Goal: Task Accomplishment & Management: Use online tool/utility

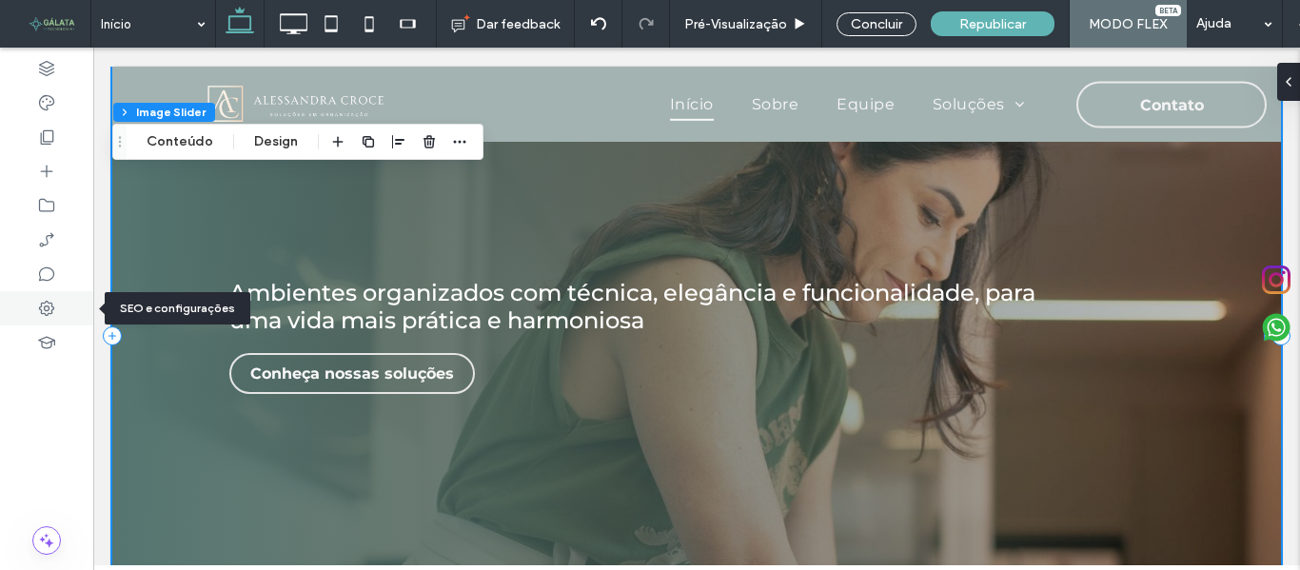
click at [52, 310] on use at bounding box center [46, 308] width 15 height 15
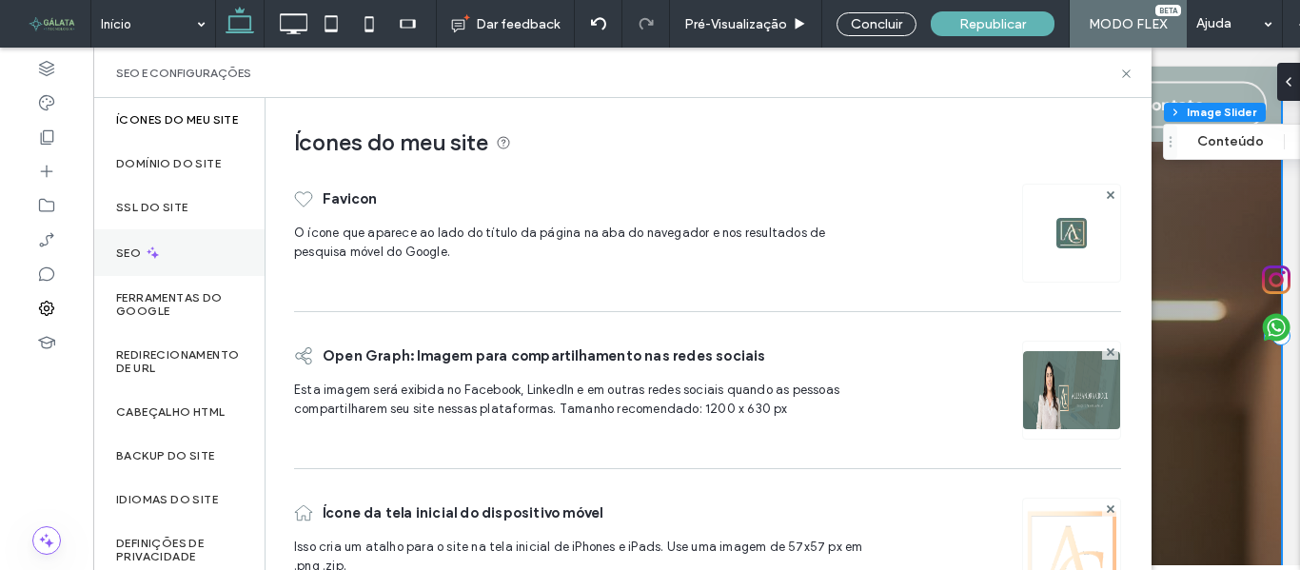
click at [146, 261] on icon at bounding box center [153, 253] width 16 height 16
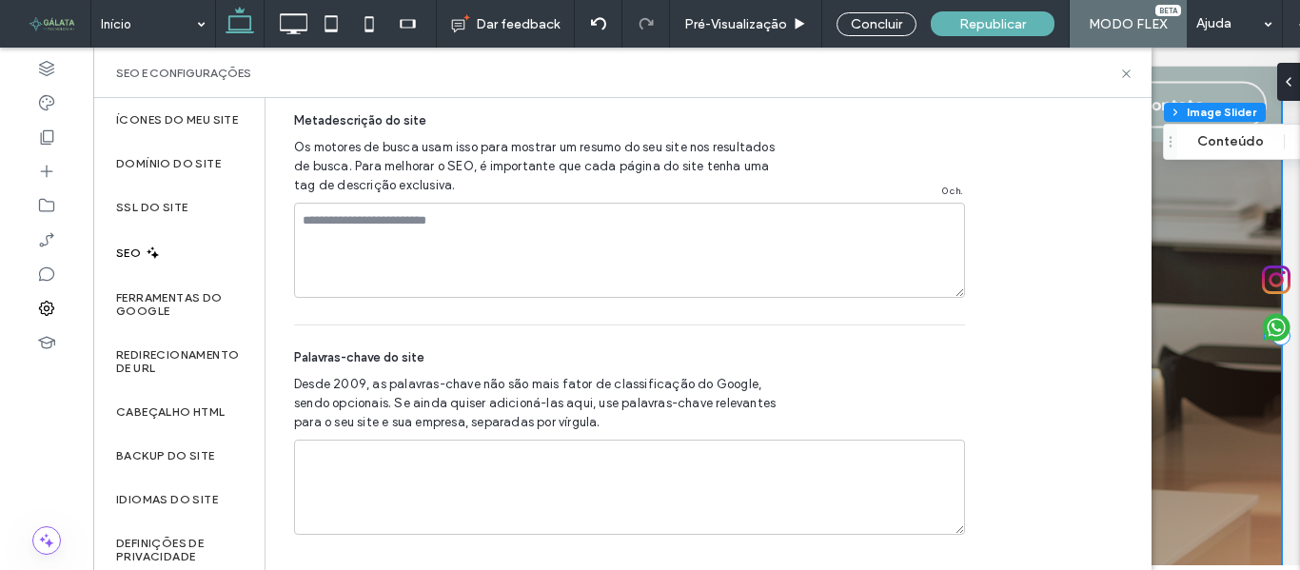
scroll to position [1220, 0]
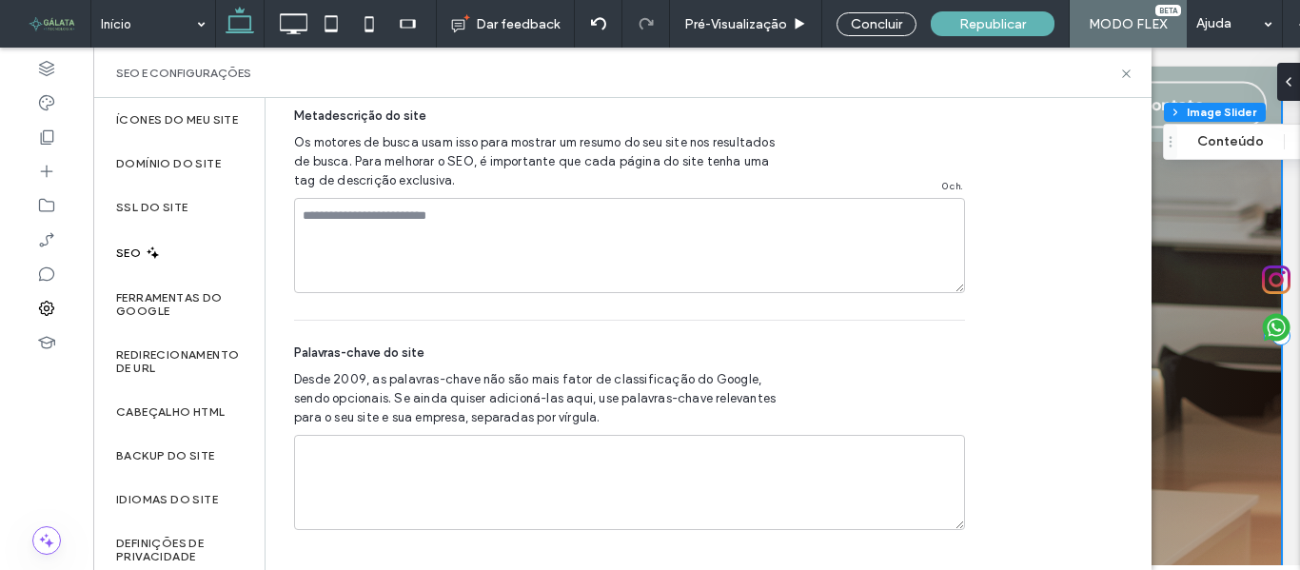
click at [201, 262] on div "SEO" at bounding box center [178, 252] width 171 height 47
click at [182, 306] on label "Ferramentas do Google" at bounding box center [179, 304] width 126 height 27
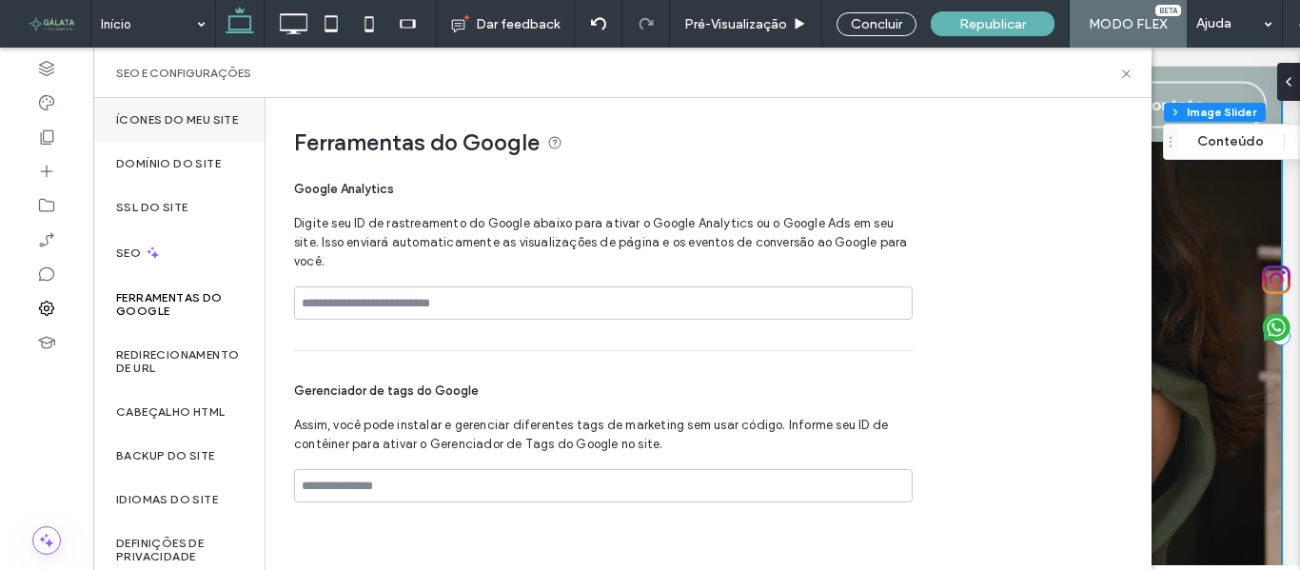
click at [159, 125] on label "Ícones do meu site" at bounding box center [177, 119] width 122 height 13
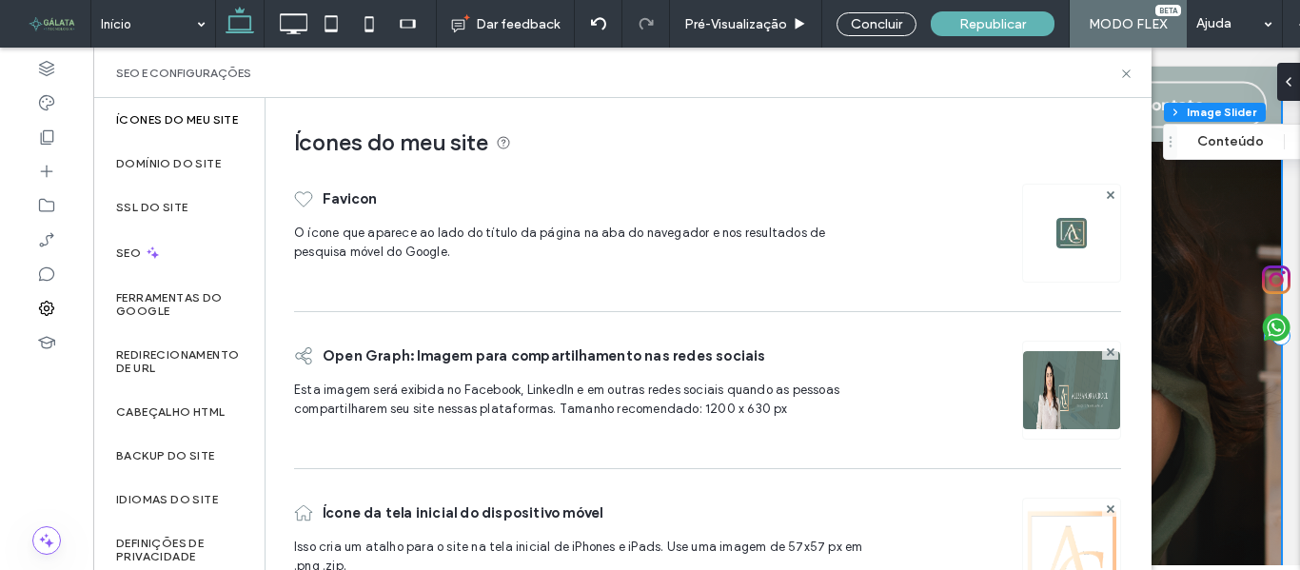
scroll to position [68, 0]
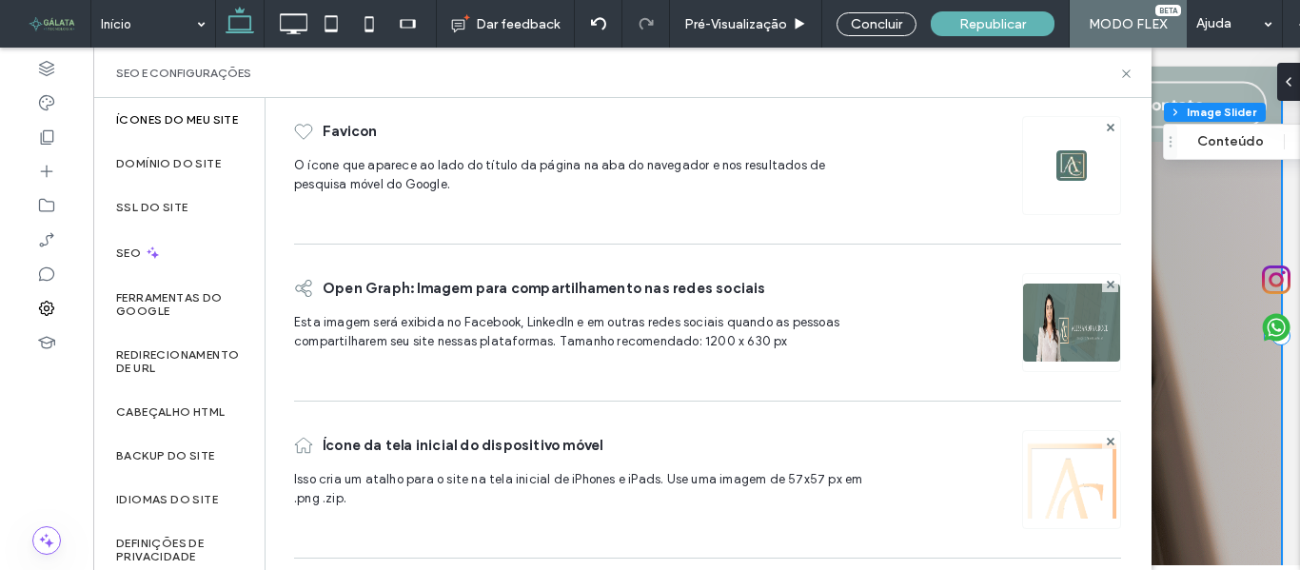
click at [1035, 336] on img at bounding box center [1071, 348] width 97 height 129
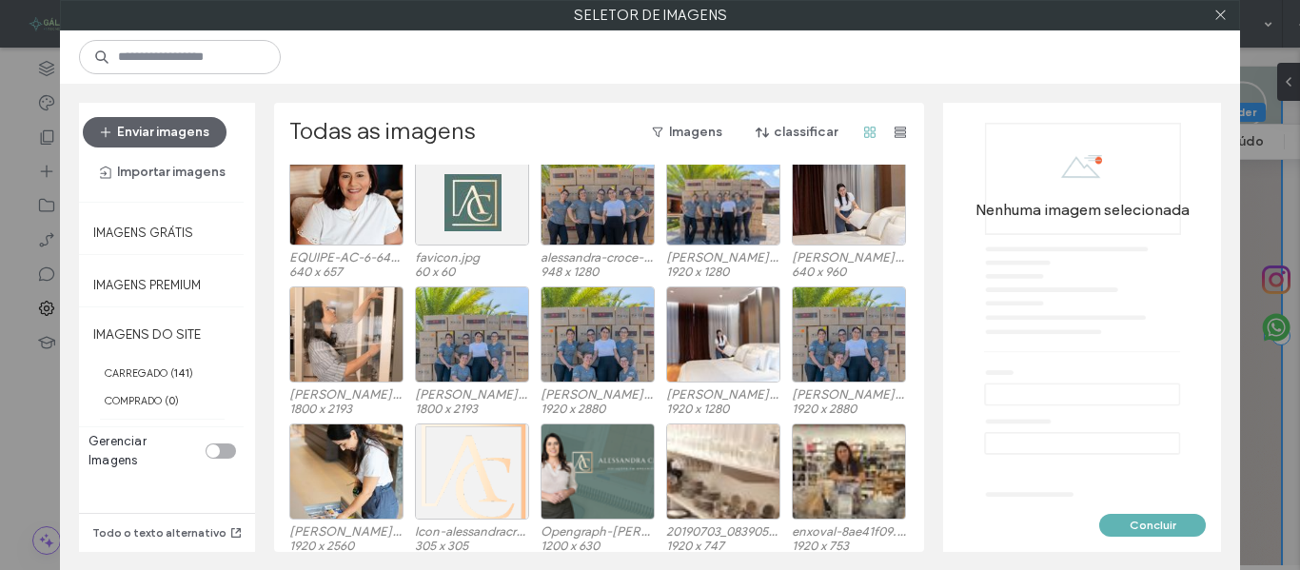
scroll to position [199, 0]
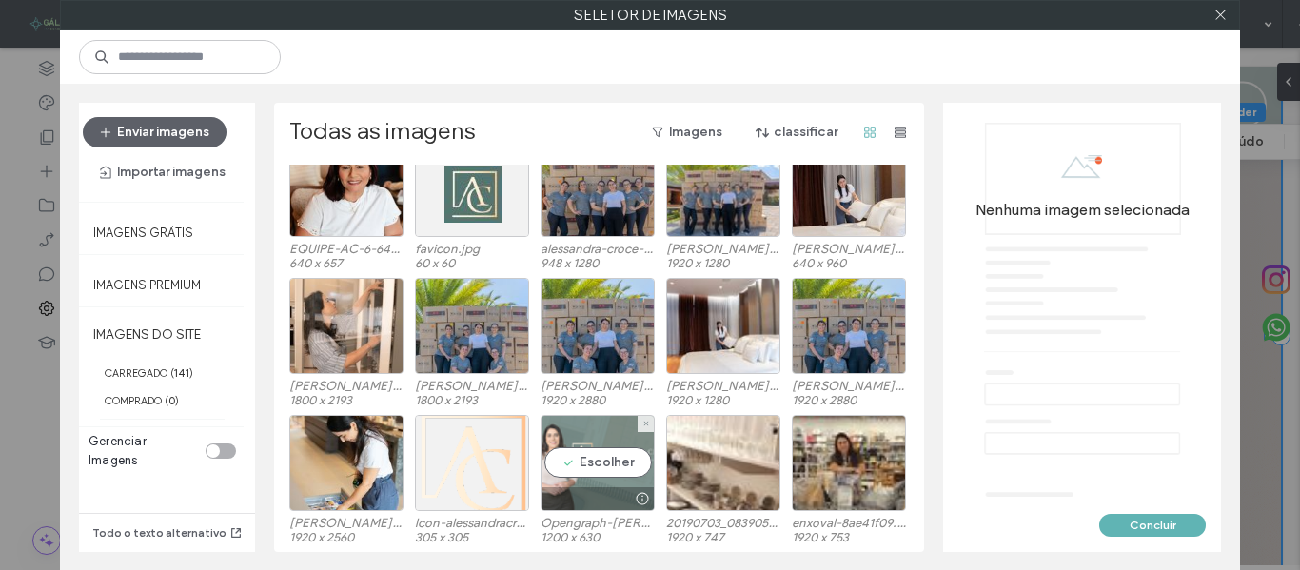
click at [589, 435] on div "Escolher" at bounding box center [598, 463] width 114 height 96
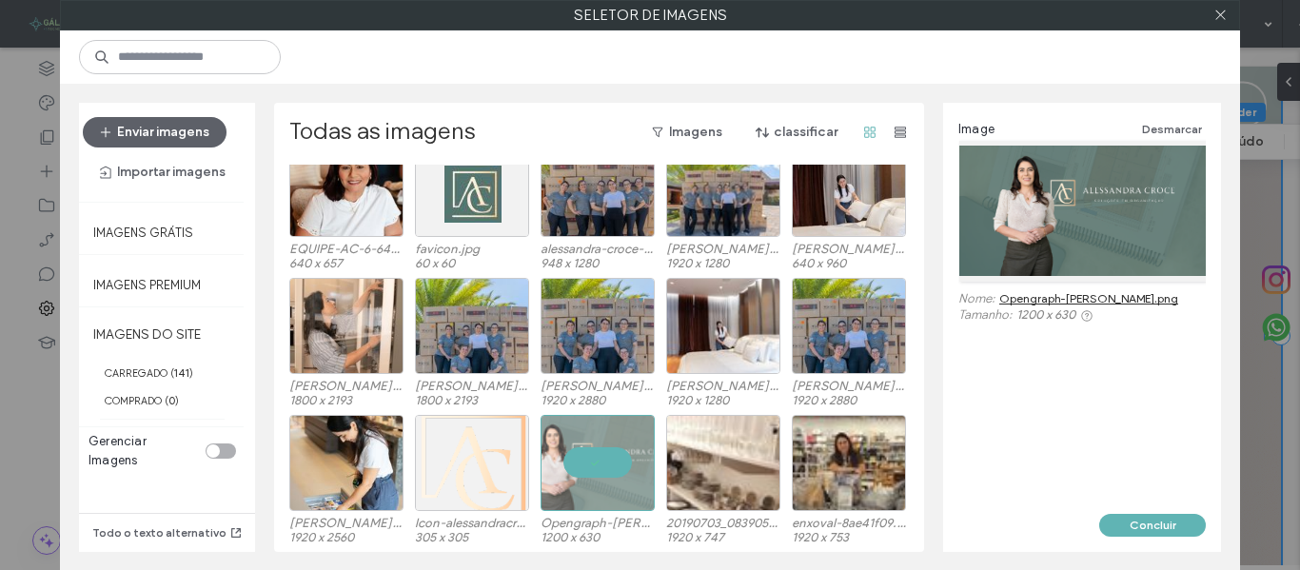
click at [1140, 298] on link "Opengraph-[PERSON_NAME].png" at bounding box center [1088, 298] width 179 height 14
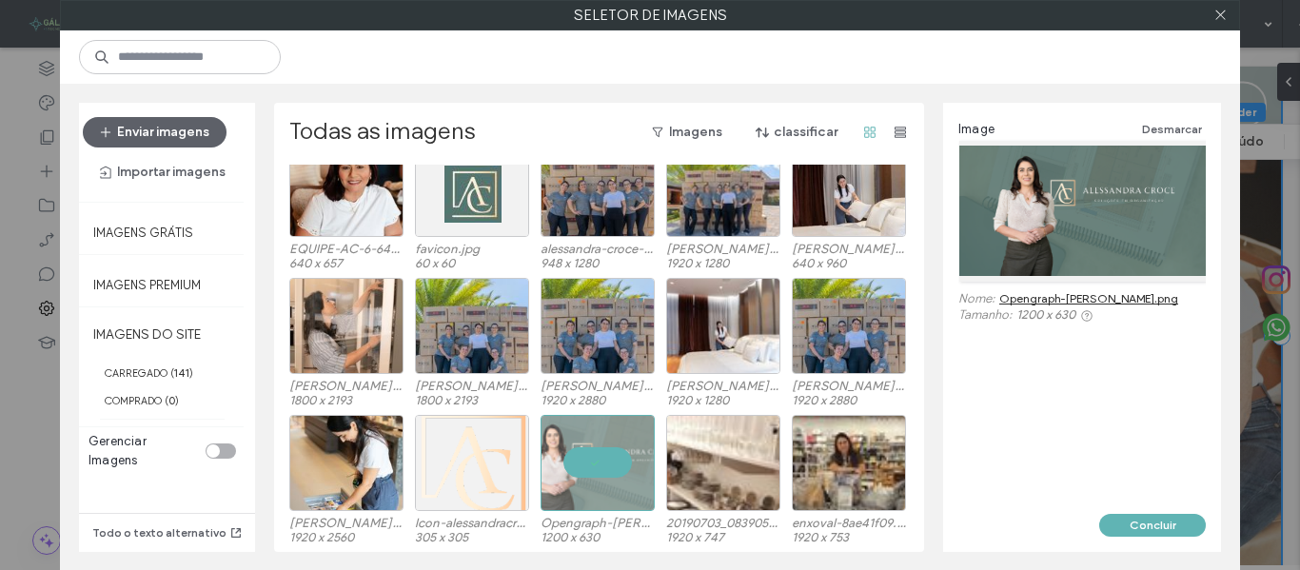
click at [1283, 189] on div "Seletor de imagens Enviar imagens Importar imagens Imagens grátis Imagens Premi…" at bounding box center [650, 285] width 1300 height 570
click at [1220, 15] on use at bounding box center [1220, 15] width 10 height 10
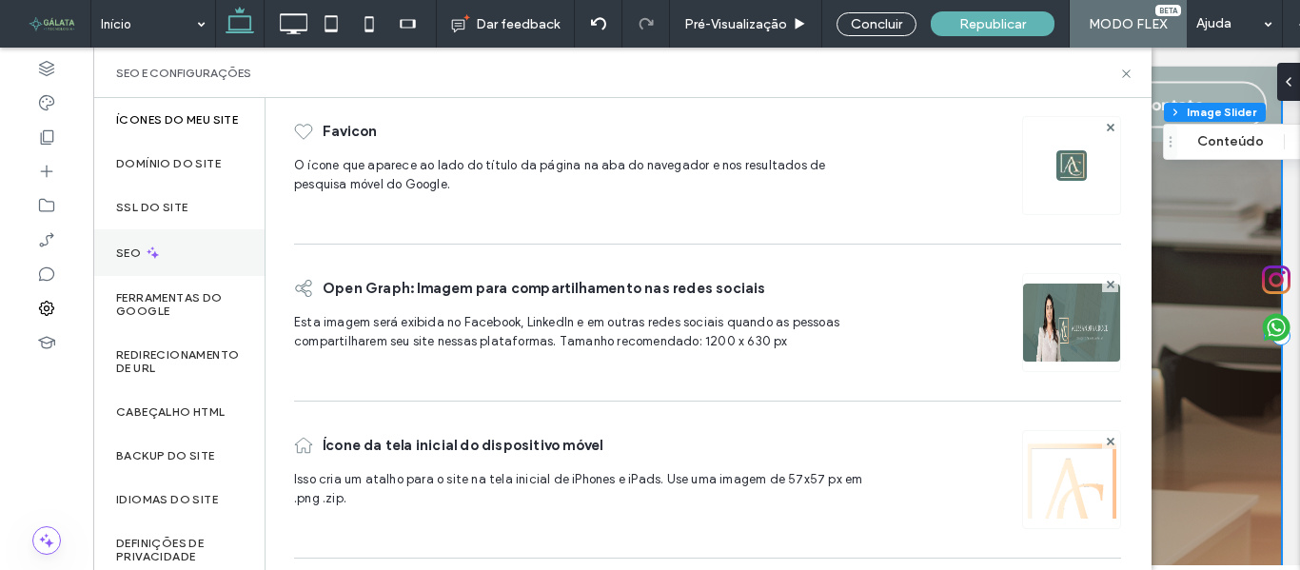
click at [179, 262] on div "SEO" at bounding box center [178, 252] width 171 height 47
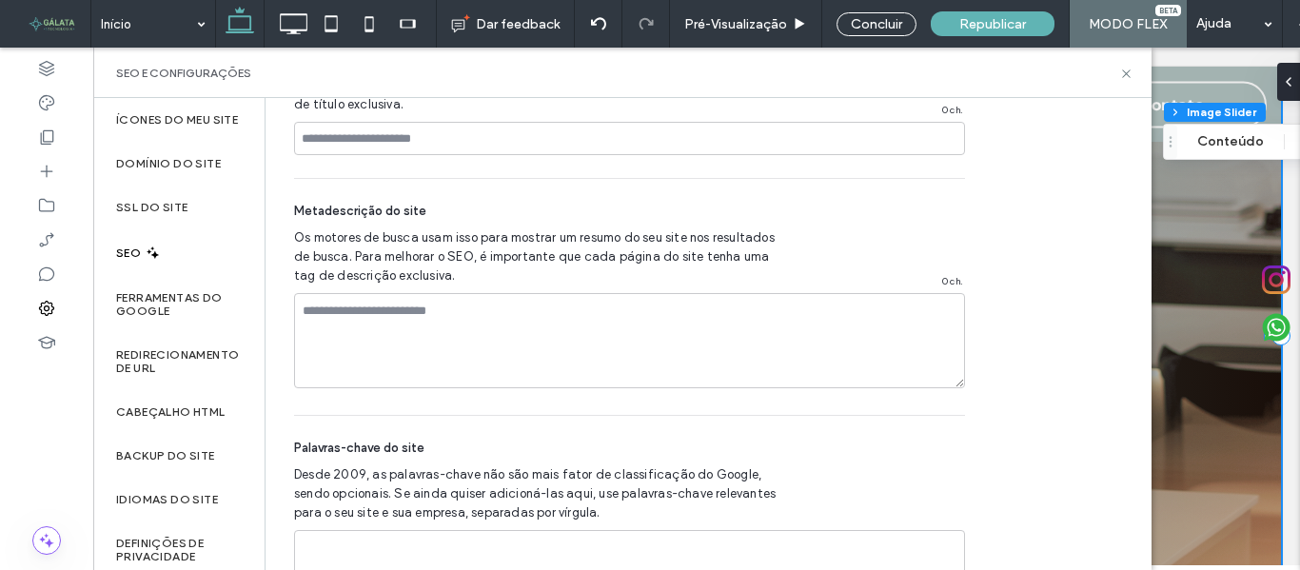
scroll to position [1220, 0]
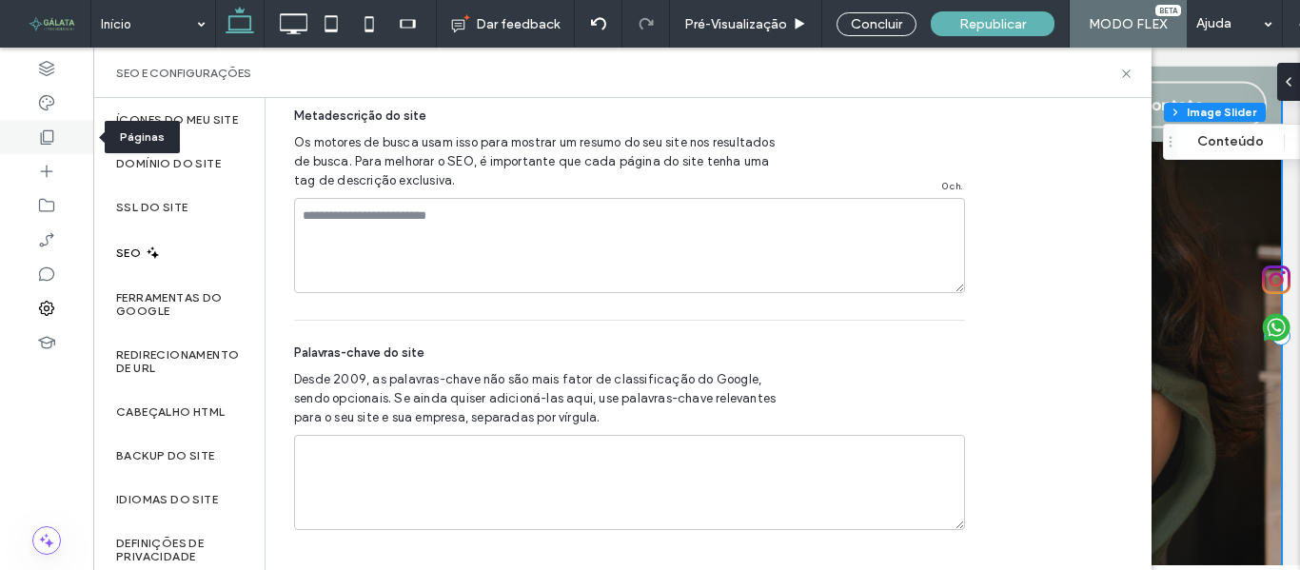
click at [48, 132] on icon at bounding box center [46, 137] width 19 height 19
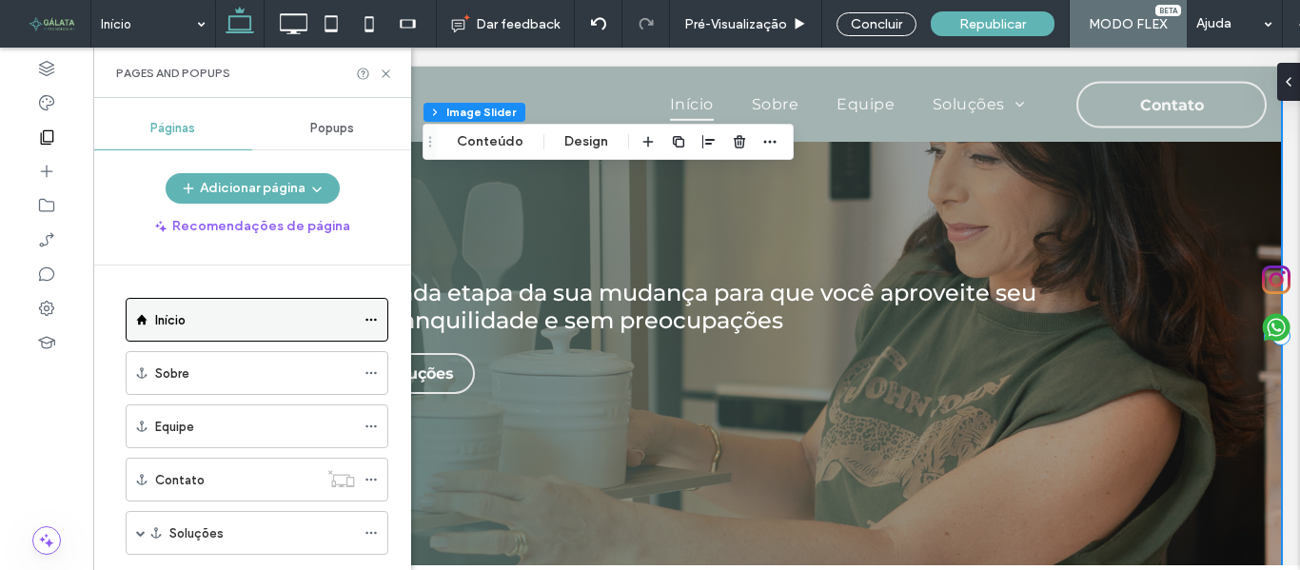
click at [252, 320] on div "Início" at bounding box center [255, 320] width 200 height 20
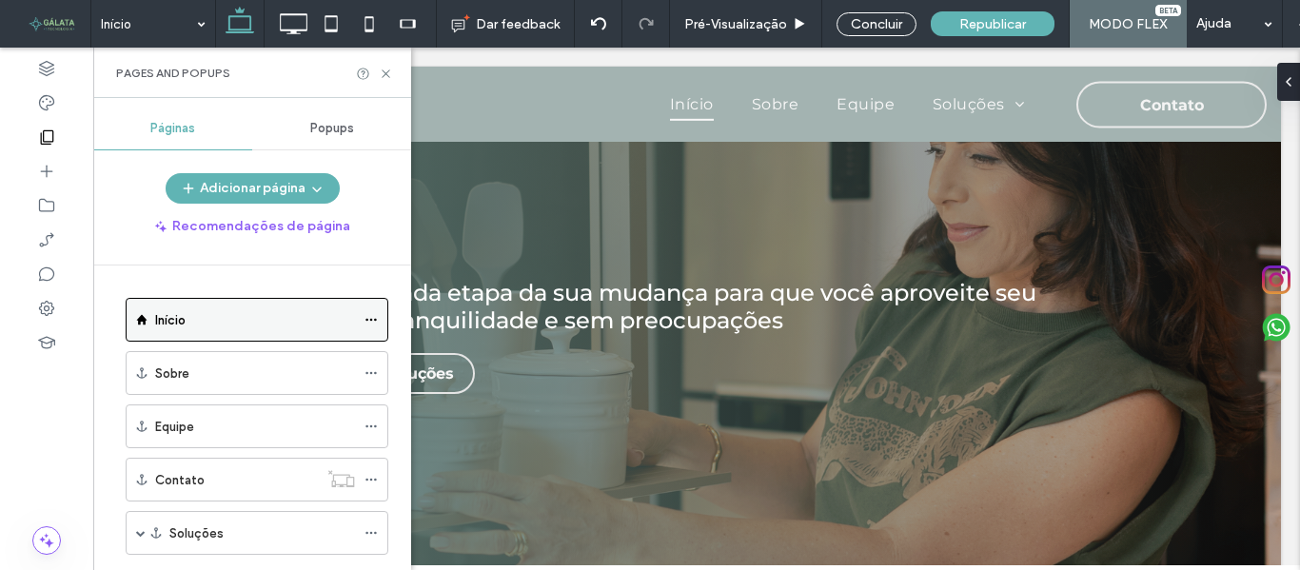
click at [371, 321] on icon at bounding box center [371, 319] width 13 height 13
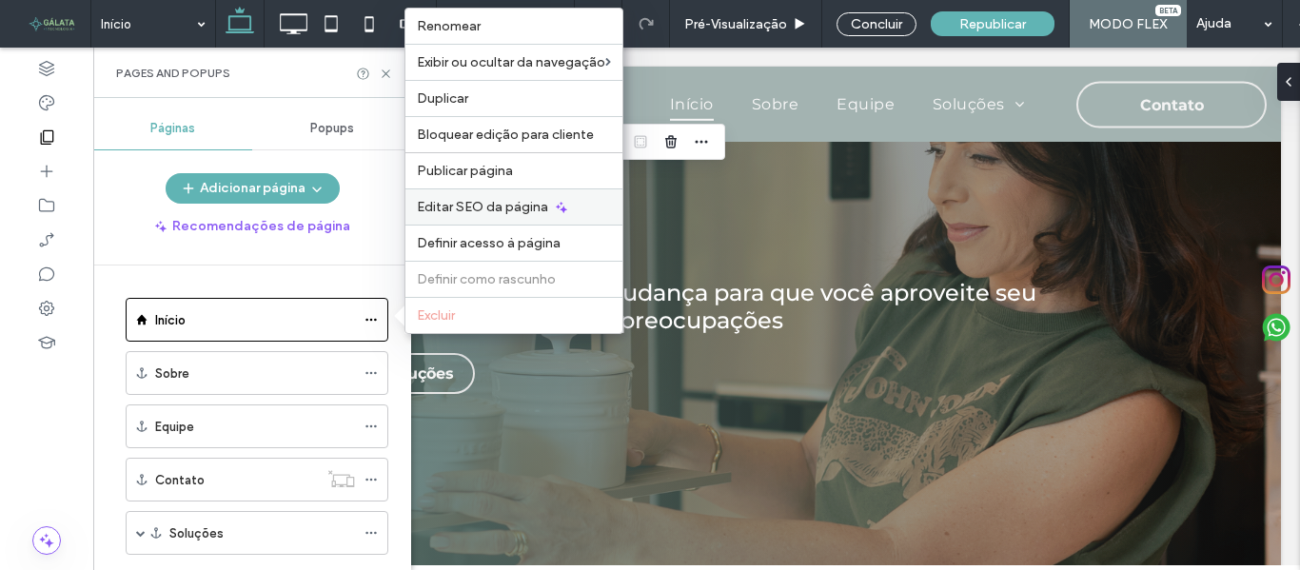
click at [486, 203] on span "Editar SEO da página" at bounding box center [482, 207] width 131 height 16
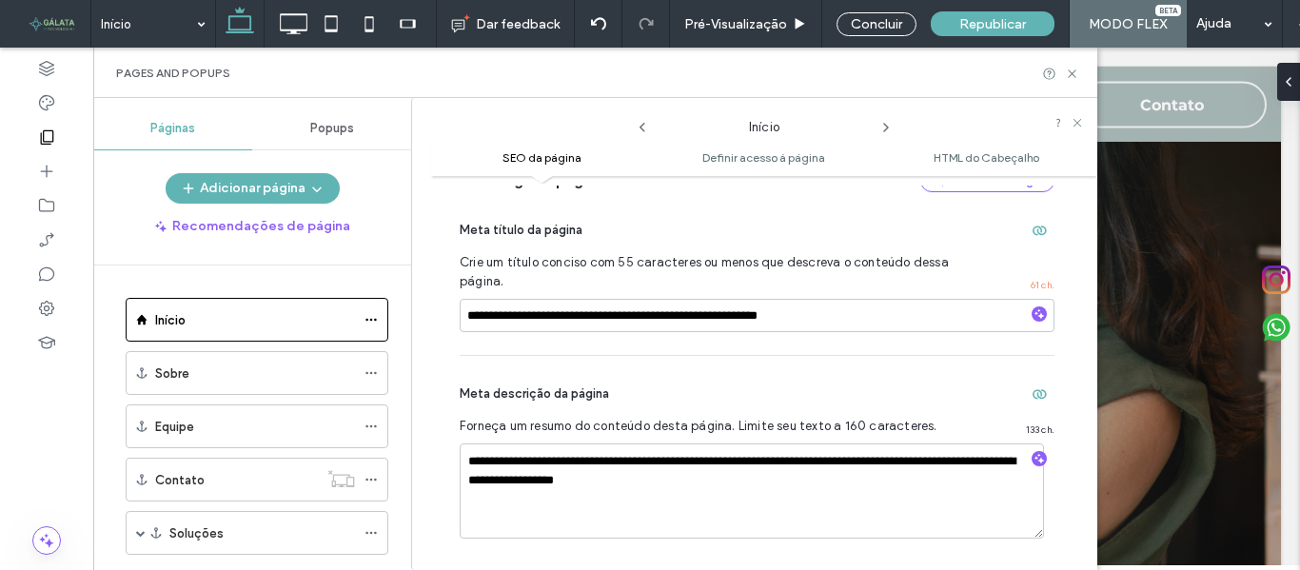
scroll to position [200, 0]
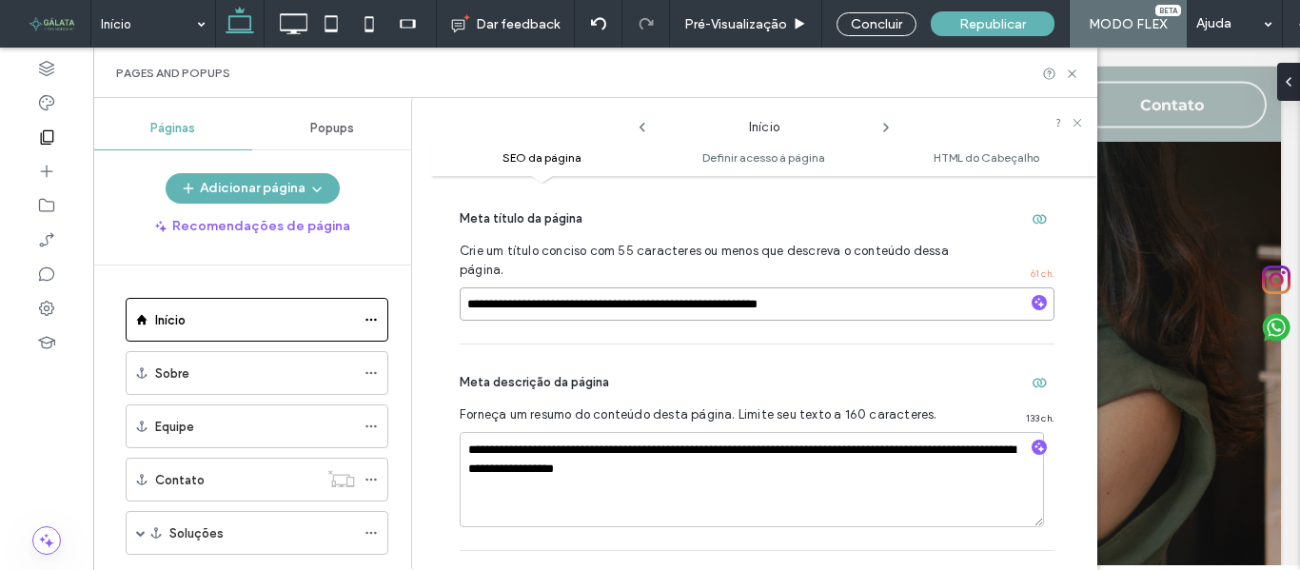
click at [725, 291] on input "**********" at bounding box center [757, 303] width 595 height 33
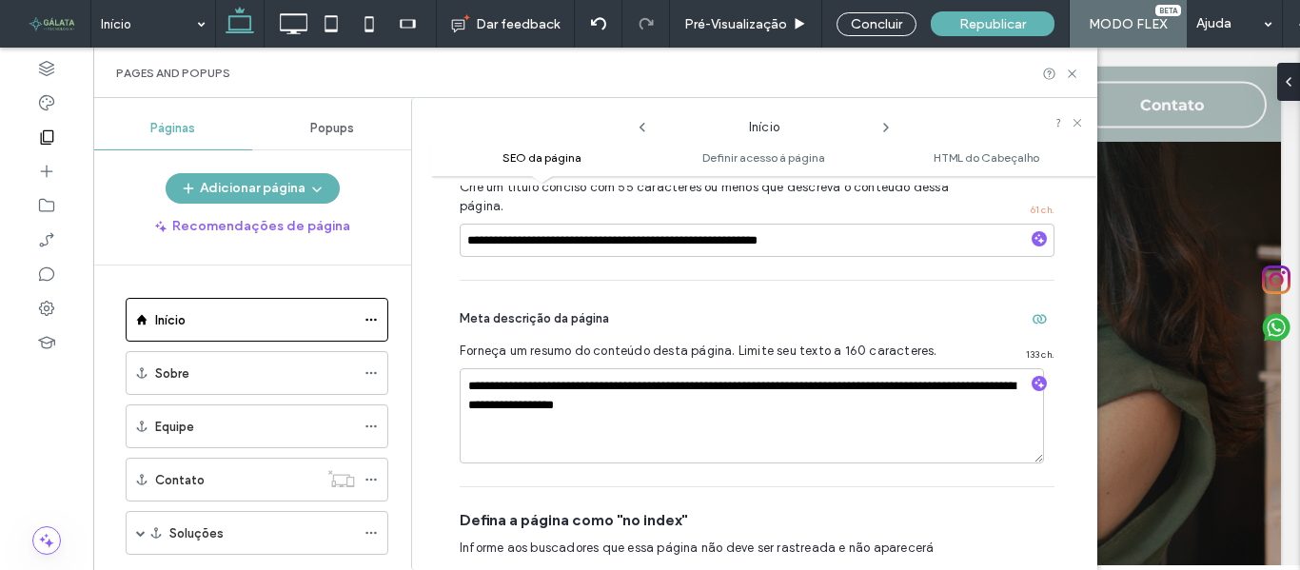
scroll to position [295, 0]
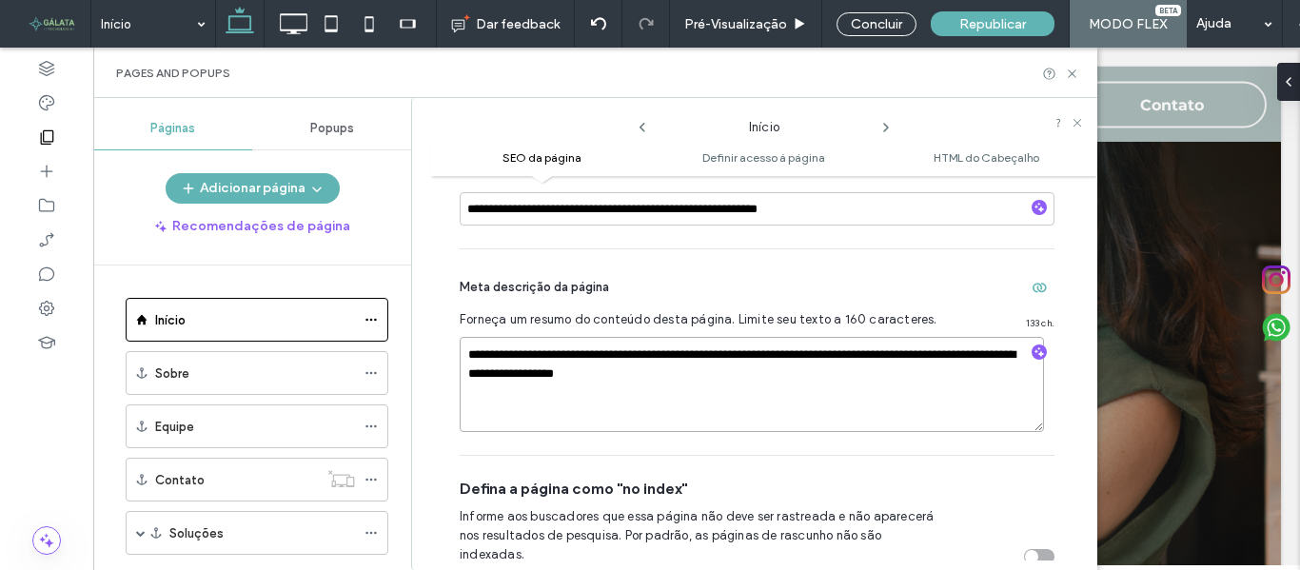
click at [642, 379] on textarea "**********" at bounding box center [752, 384] width 584 height 95
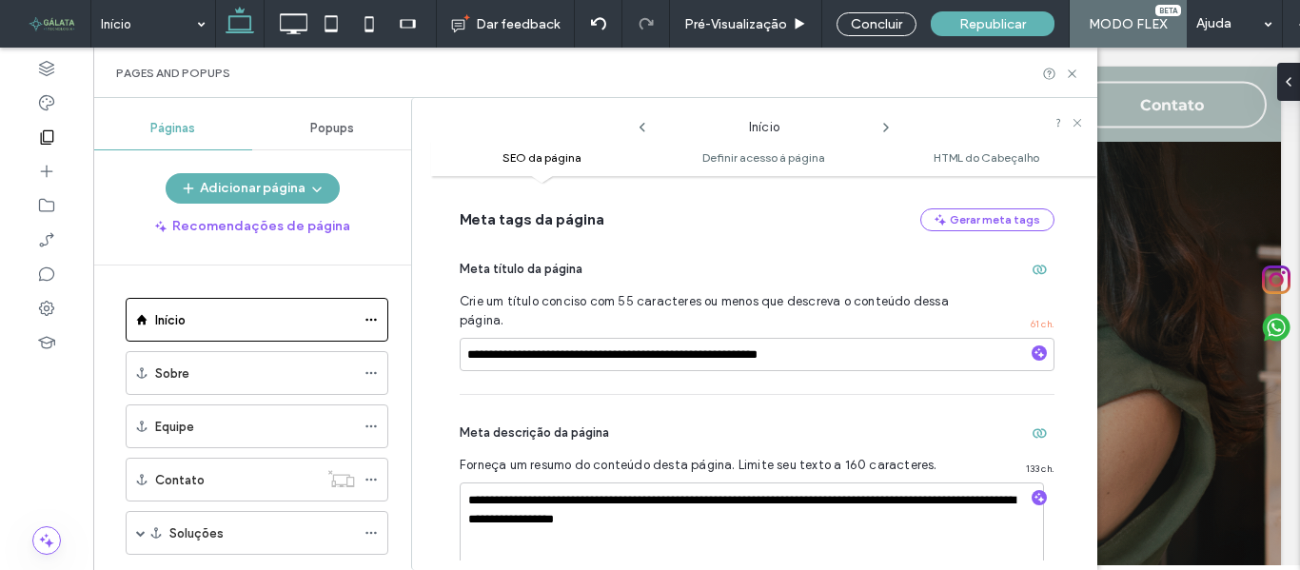
scroll to position [42, 0]
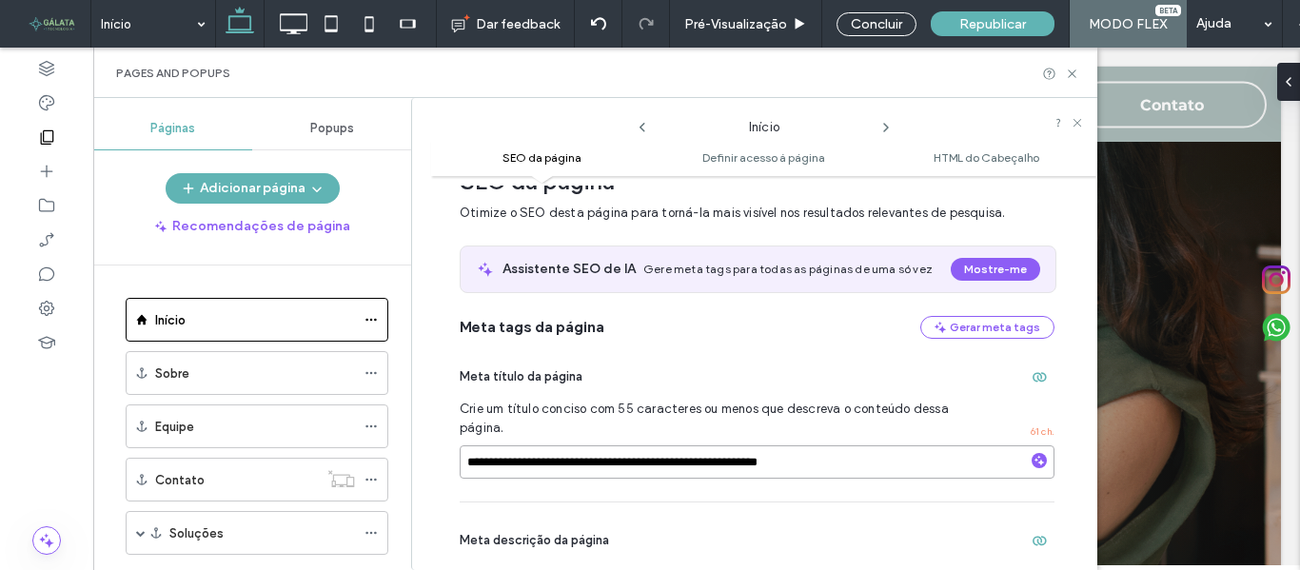
click at [735, 467] on input "**********" at bounding box center [757, 461] width 595 height 33
click at [241, 380] on div "Sobre" at bounding box center [255, 374] width 200 height 20
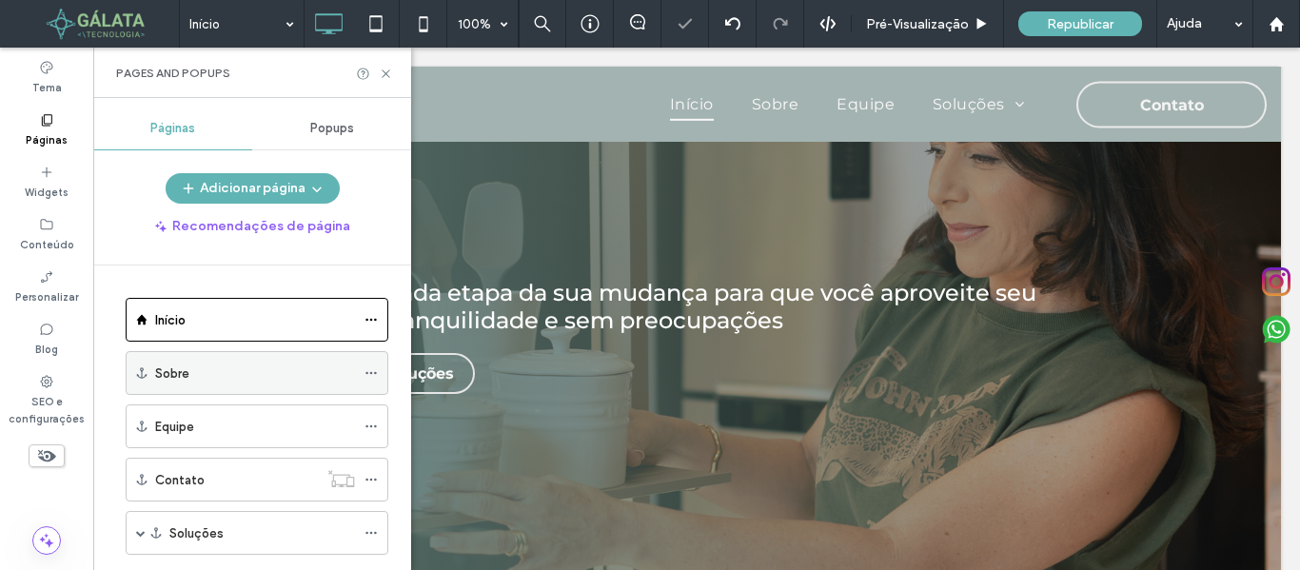
click at [283, 367] on div "Sobre" at bounding box center [255, 374] width 200 height 20
click at [368, 372] on icon at bounding box center [371, 372] width 13 height 13
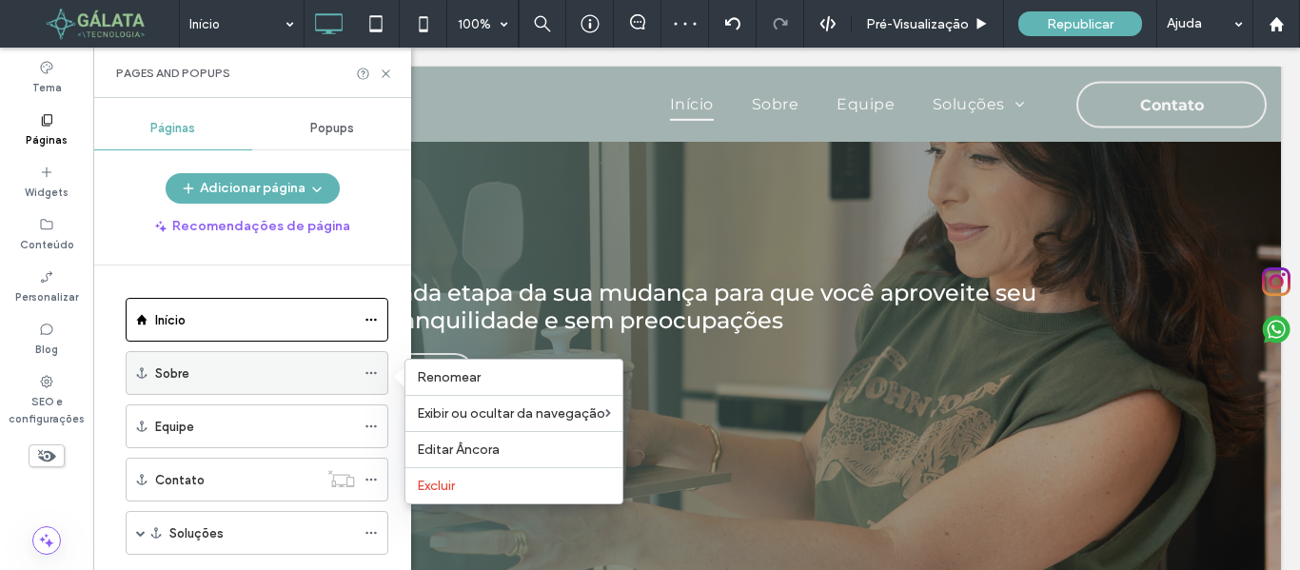
click at [311, 372] on div "Sobre" at bounding box center [255, 374] width 200 height 20
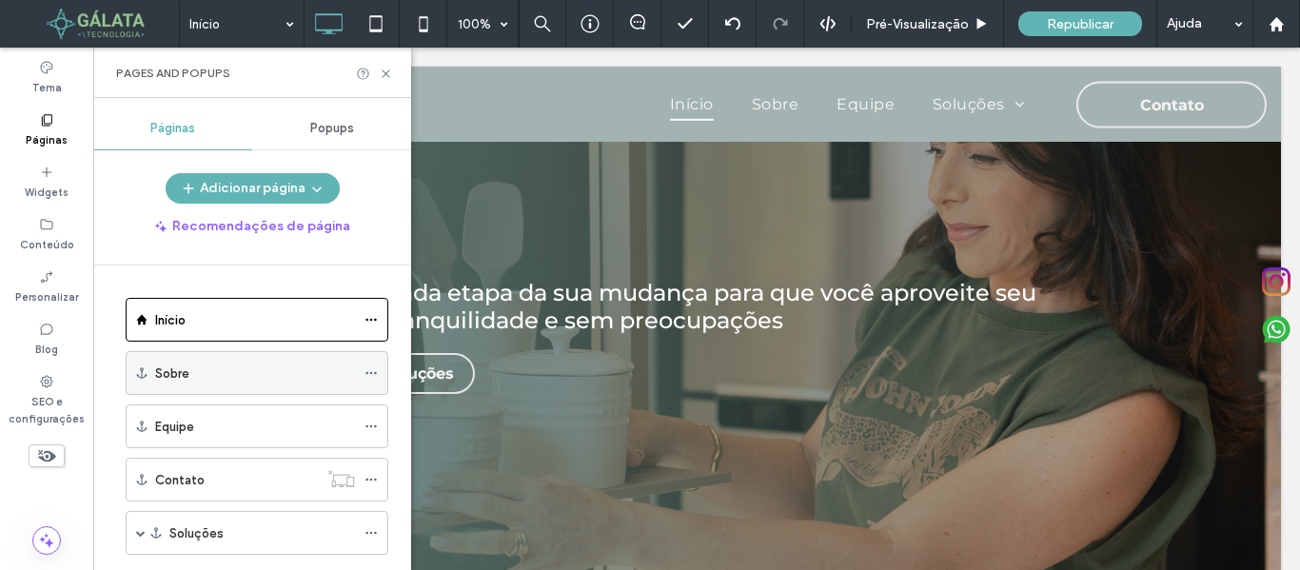
click at [370, 374] on icon at bounding box center [371, 372] width 13 height 13
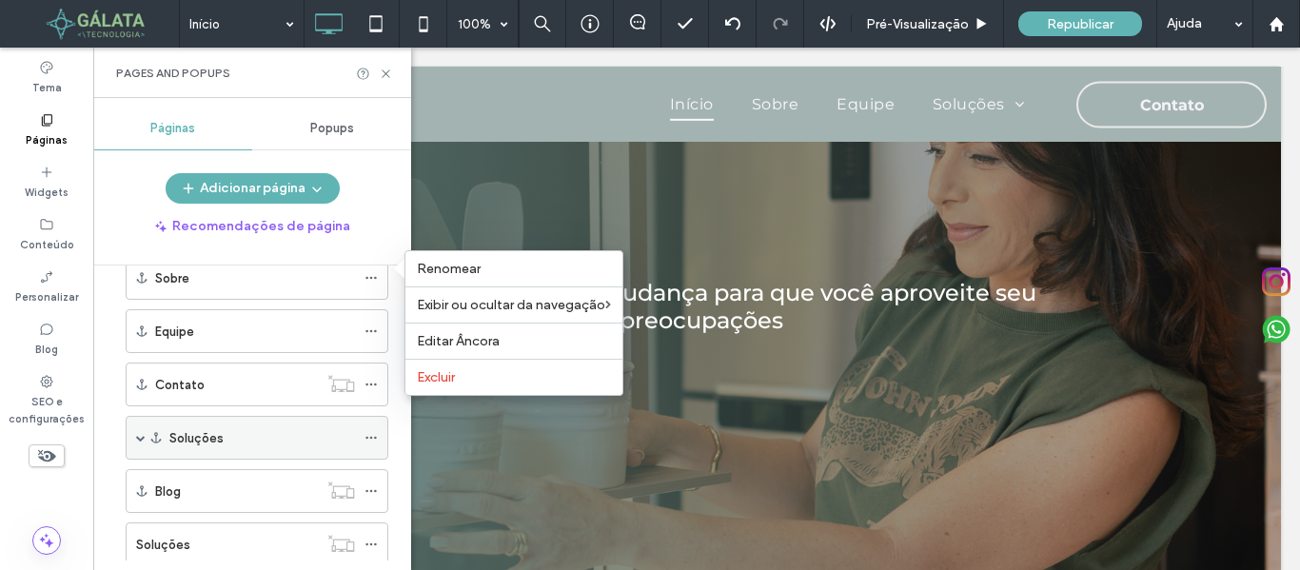
scroll to position [148, 0]
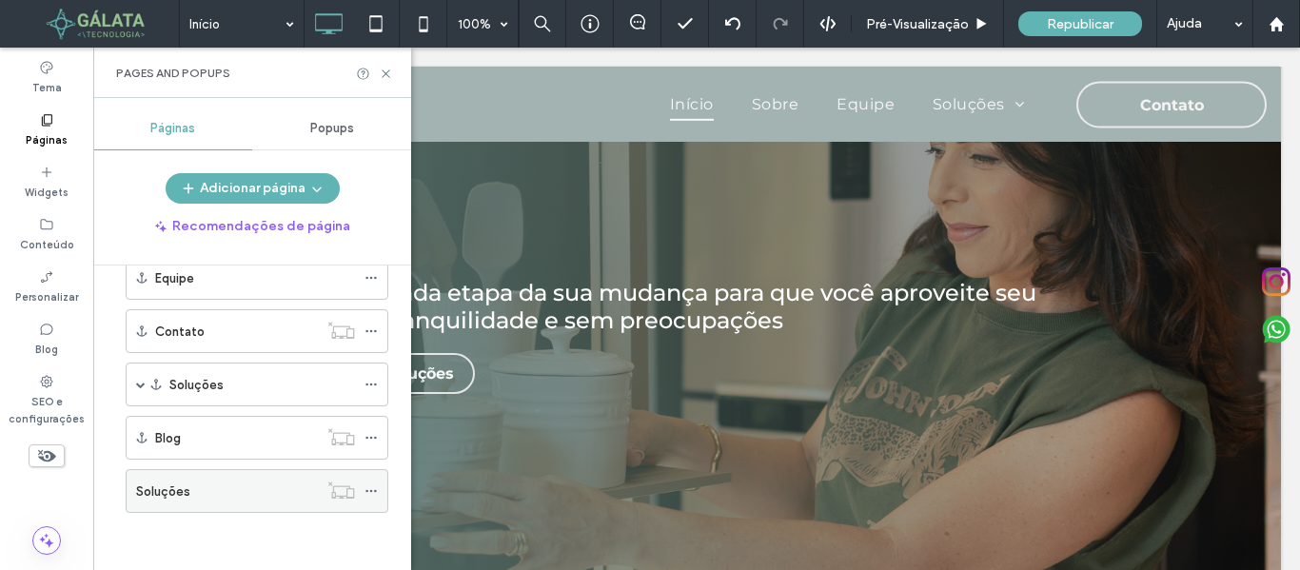
click at [368, 489] on icon at bounding box center [371, 490] width 13 height 13
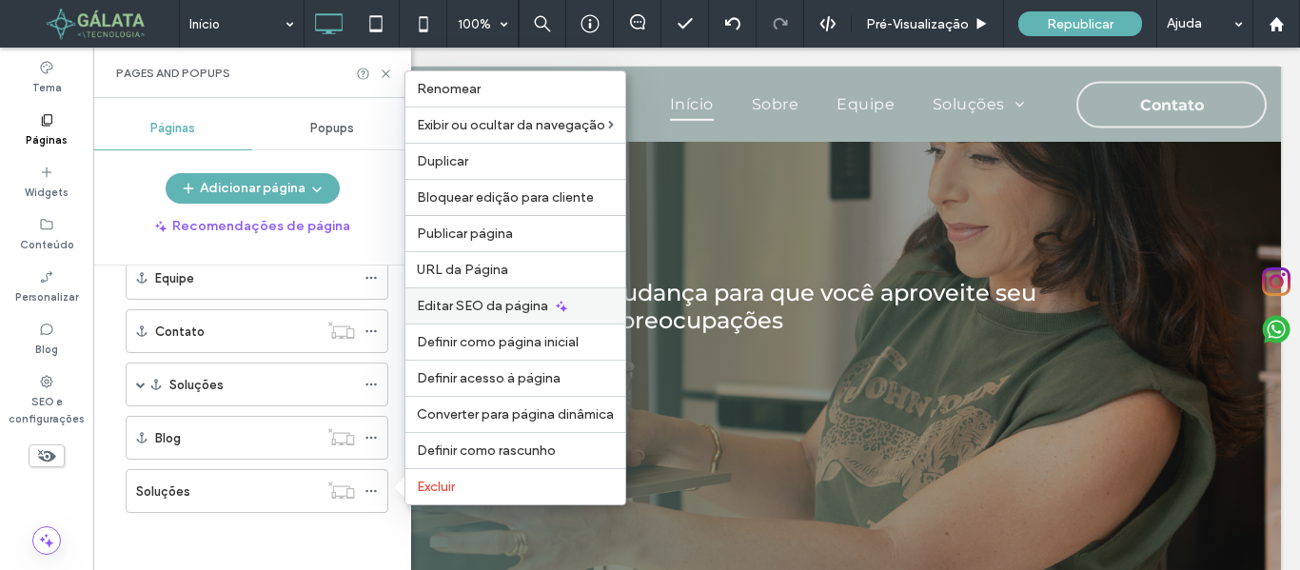
click at [468, 300] on span "Editar SEO da página" at bounding box center [482, 306] width 131 height 16
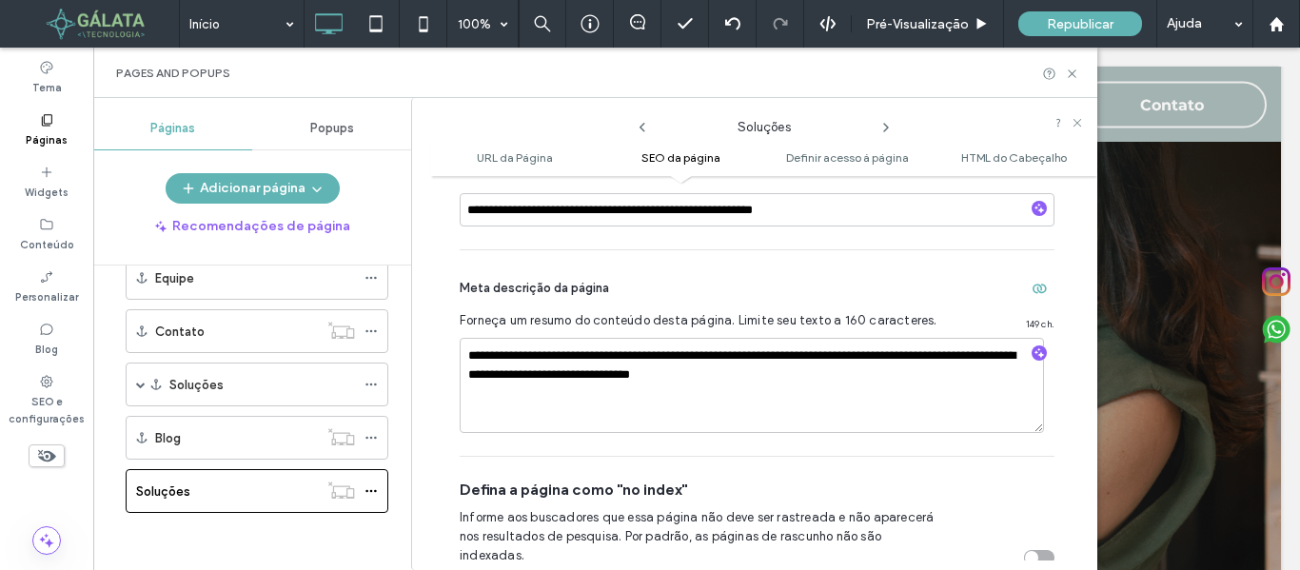
scroll to position [546, 0]
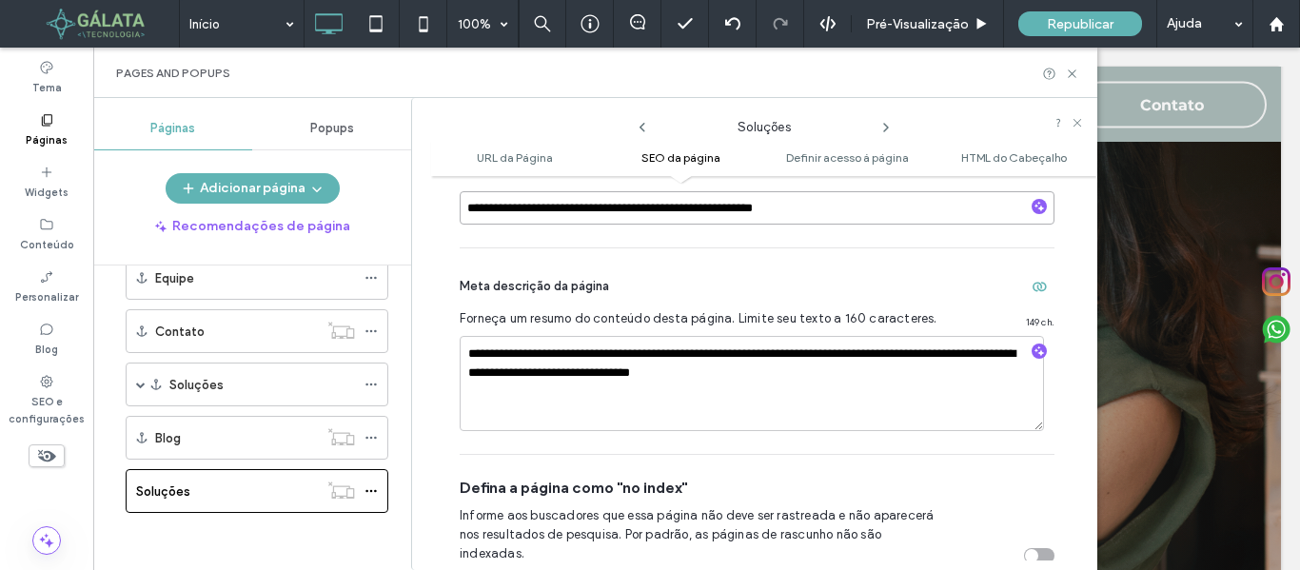
click at [587, 205] on input "**********" at bounding box center [757, 207] width 595 height 33
click at [707, 369] on textarea "**********" at bounding box center [752, 383] width 584 height 95
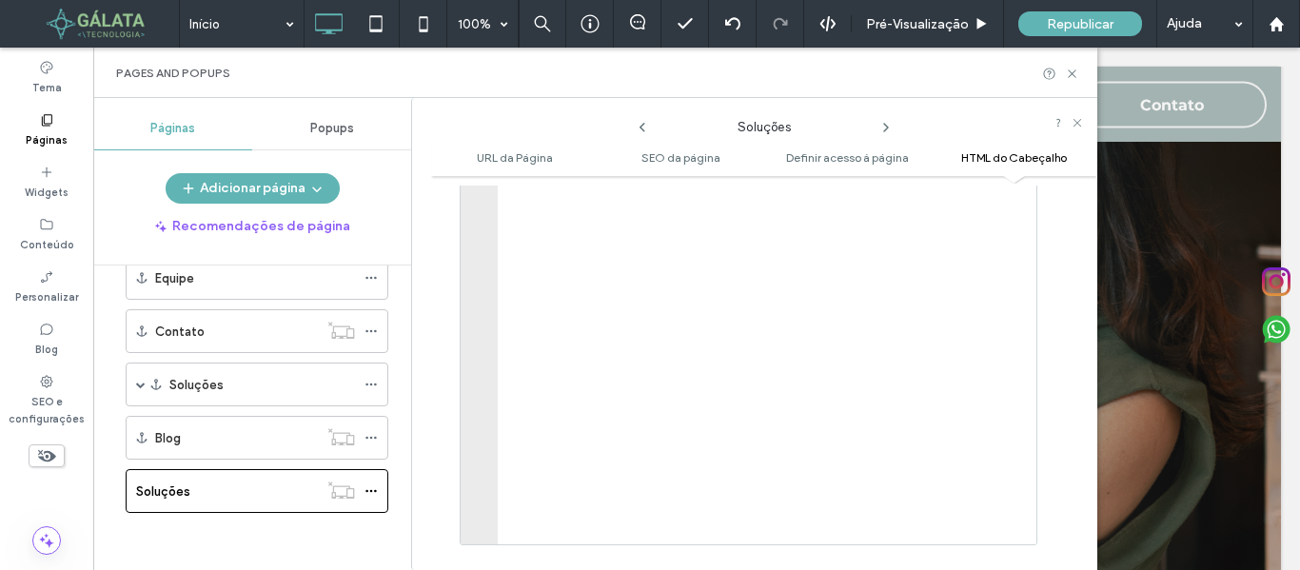
scroll to position [2021, 0]
click at [1076, 77] on use at bounding box center [1072, 73] width 8 height 8
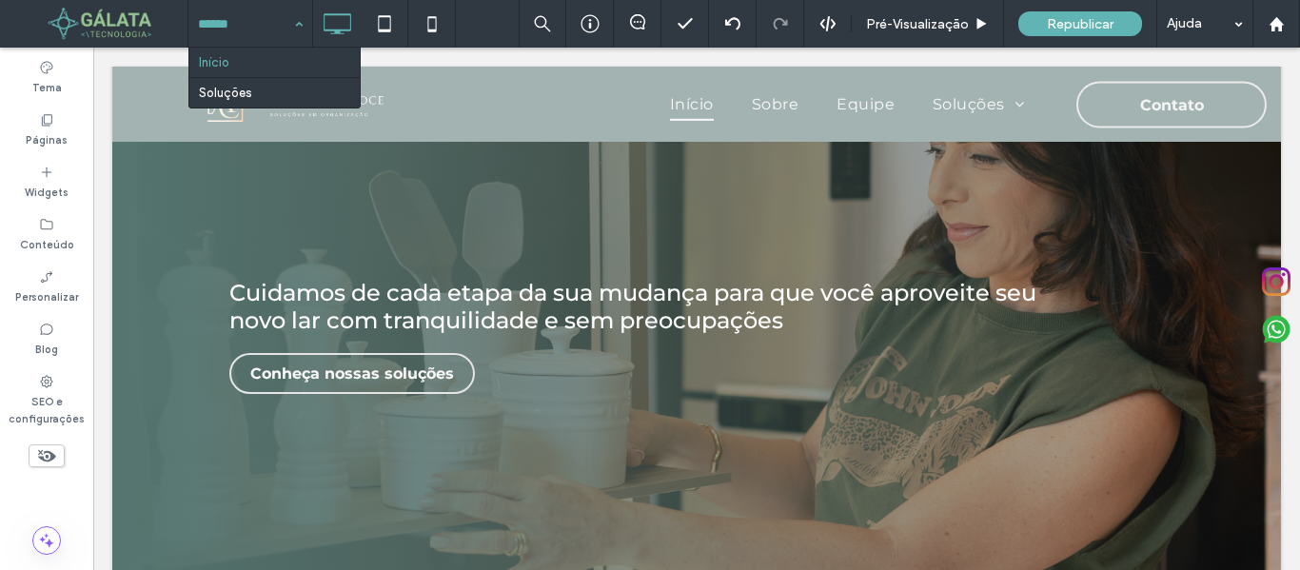
click at [298, 23] on div "Início Soluções" at bounding box center [250, 24] width 124 height 48
